Goal: Task Accomplishment & Management: Use online tool/utility

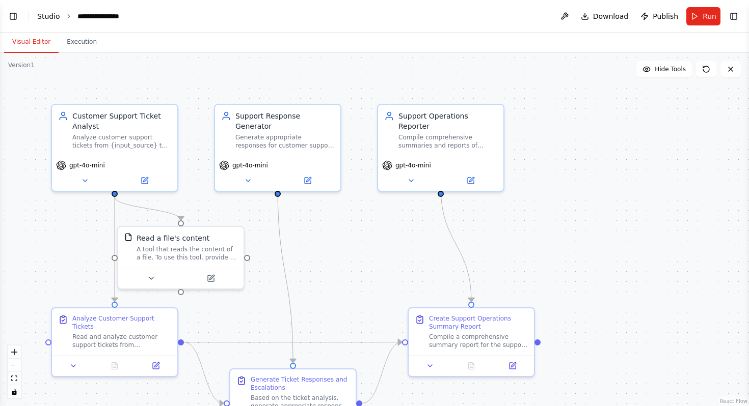
click at [48, 20] on link "Studio" at bounding box center [48, 16] width 23 height 8
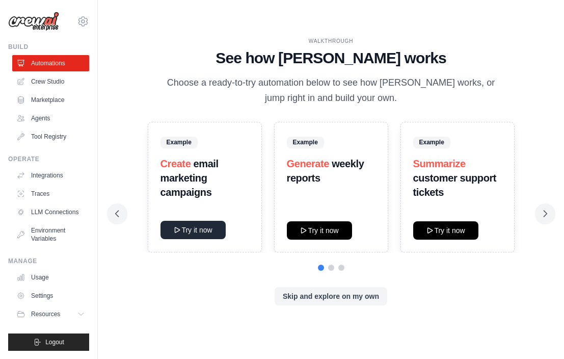
click at [178, 230] on icon at bounding box center [177, 229] width 5 height 5
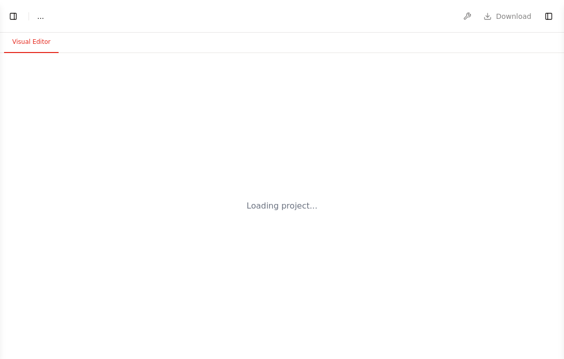
select select "****"
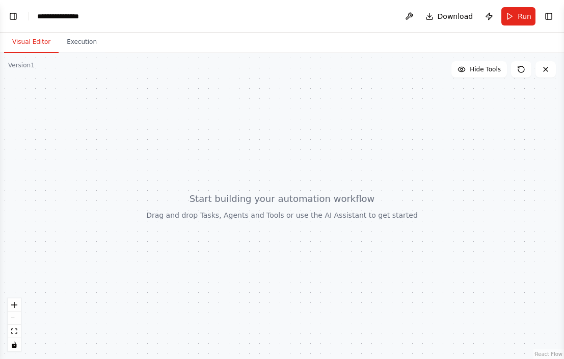
scroll to position [52, 0]
click at [16, 18] on button "Toggle Left Sidebar" at bounding box center [13, 16] width 14 height 14
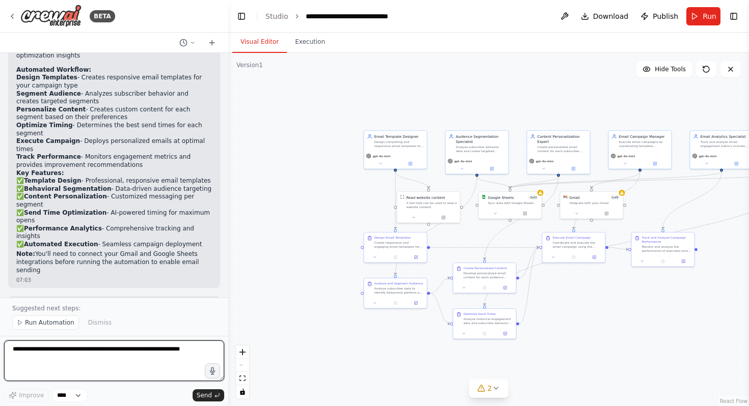
scroll to position [926, 0]
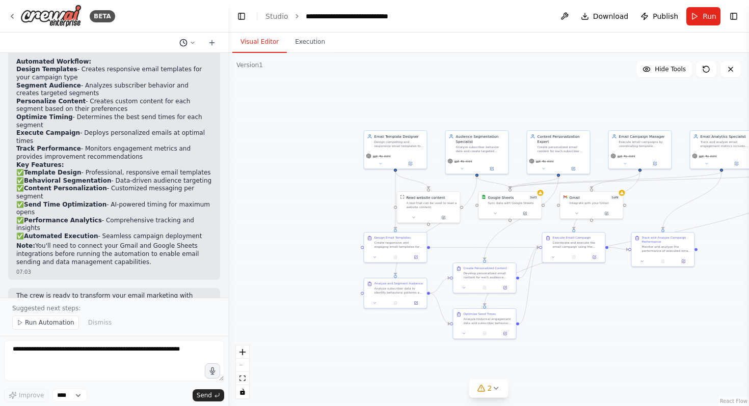
click at [192, 41] on icon at bounding box center [192, 43] width 6 height 6
click at [192, 41] on div at bounding box center [114, 203] width 228 height 406
